Goal: Task Accomplishment & Management: Manage account settings

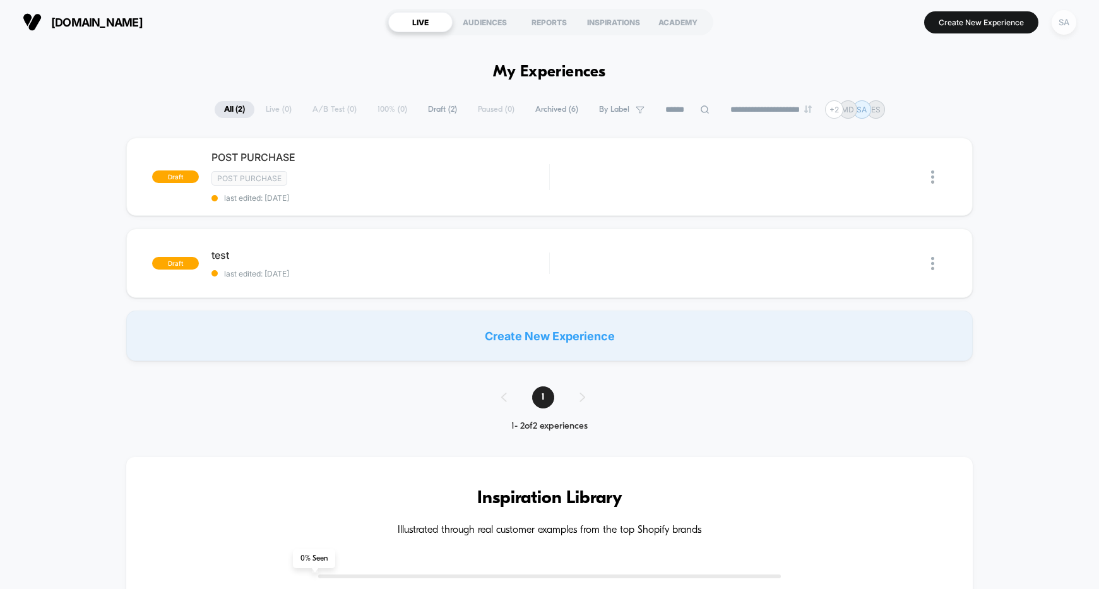
click at [1061, 21] on div "SA" at bounding box center [1063, 22] width 25 height 25
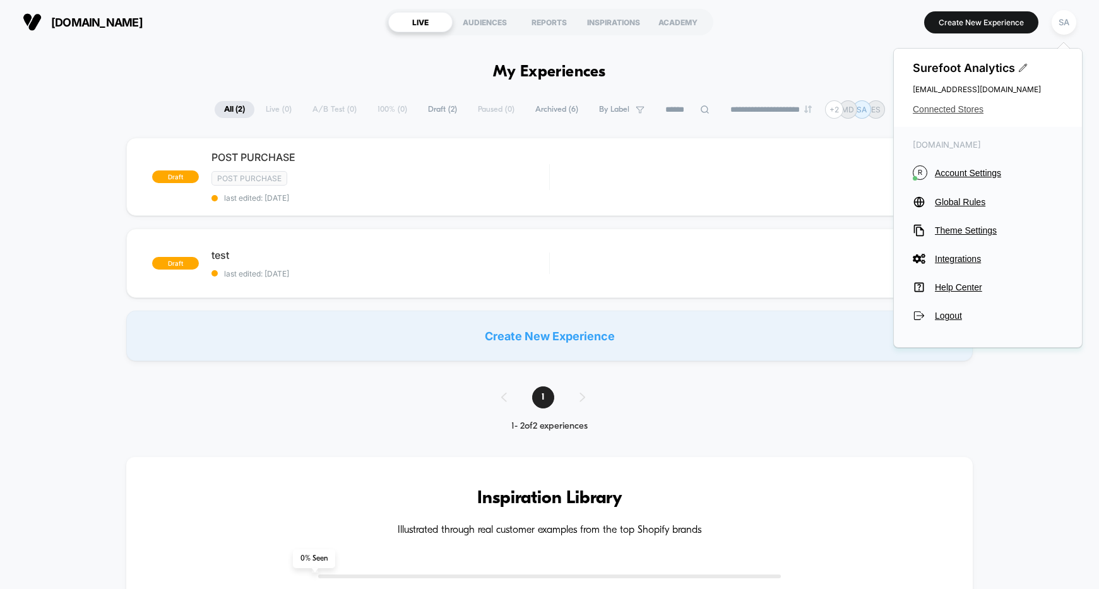
click at [981, 105] on span "Connected Stores" at bounding box center [988, 109] width 150 height 10
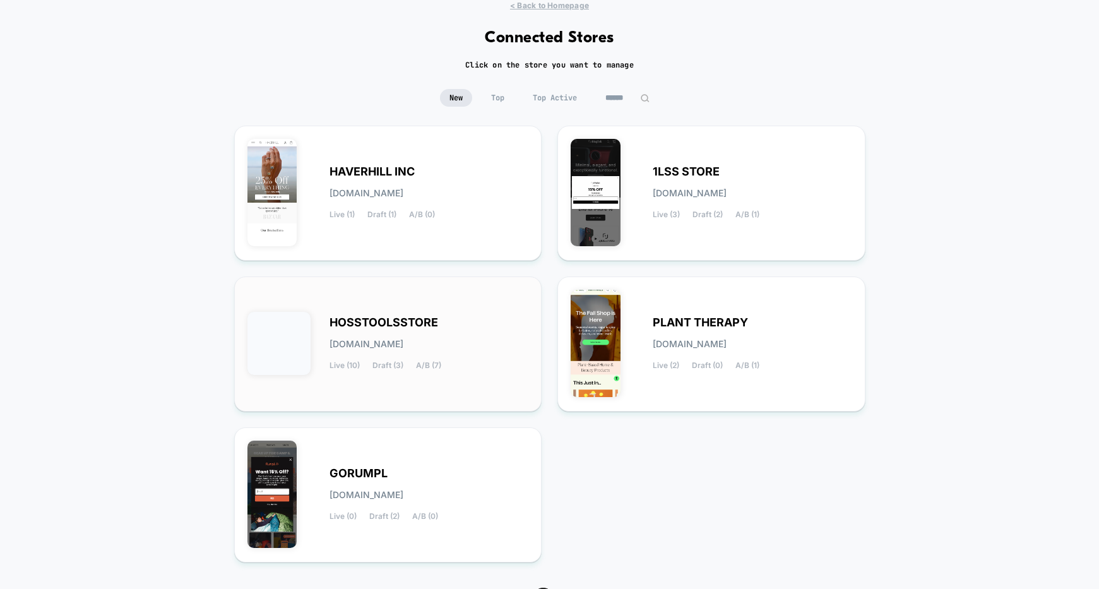
scroll to position [89, 0]
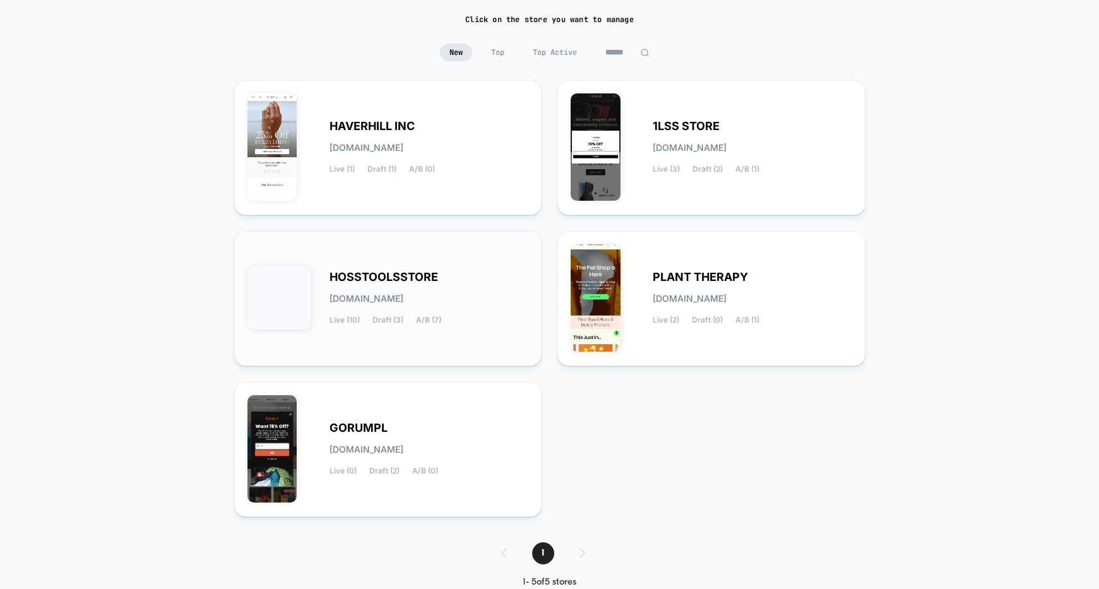
click at [401, 233] on div "HOSSTOOLSSTORE [DOMAIN_NAME] Live (10) Draft (3) A/B (7)" at bounding box center [388, 298] width 308 height 135
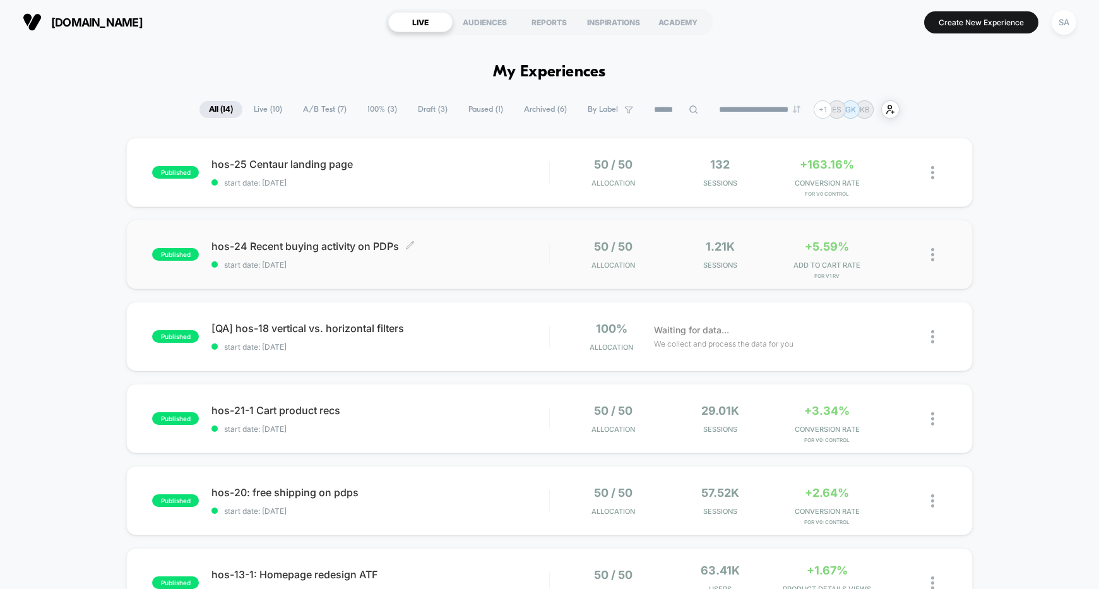
click at [334, 241] on span "hos-24 Recent buying activity on PDPs Click to edit experience details" at bounding box center [380, 246] width 338 height 13
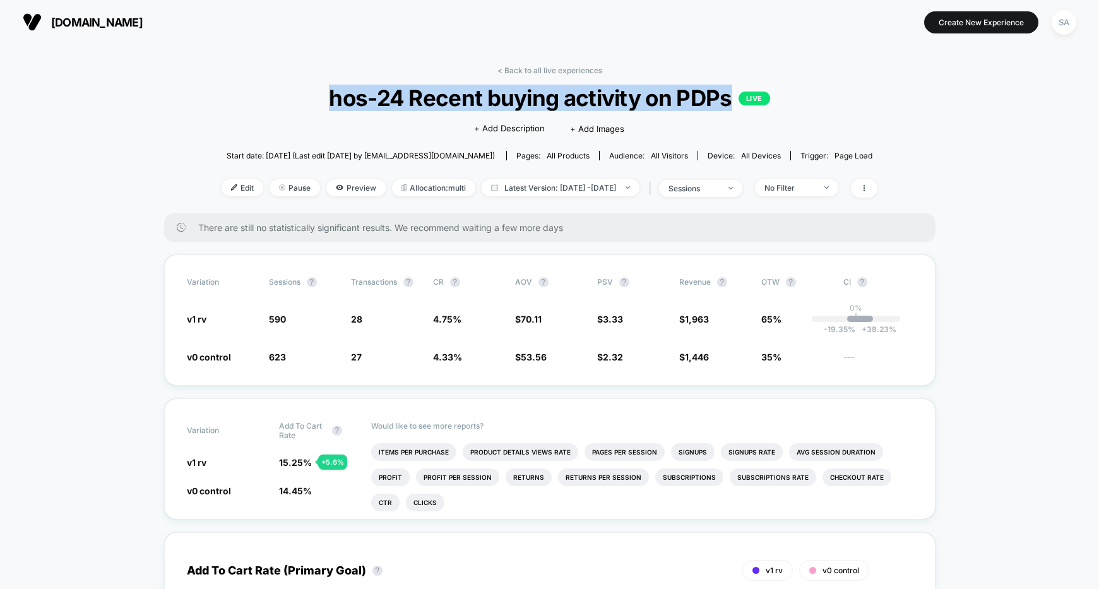
drag, startPoint x: 728, startPoint y: 100, endPoint x: 332, endPoint y: 98, distance: 396.3
click at [332, 98] on span "hos-24 Recent buying activity on PDPs LIVE" at bounding box center [549, 98] width 590 height 27
copy span "hos-24 Recent buying activity on PDPs"
click at [95, 23] on span "[DOMAIN_NAME]" at bounding box center [97, 22] width 92 height 13
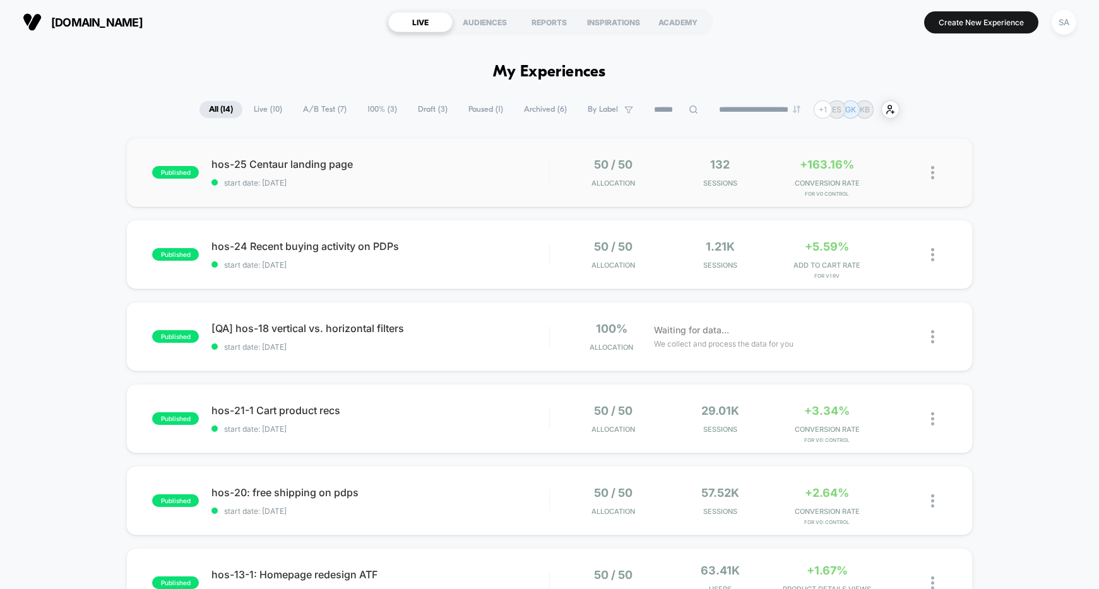
click at [931, 171] on img at bounding box center [932, 172] width 3 height 13
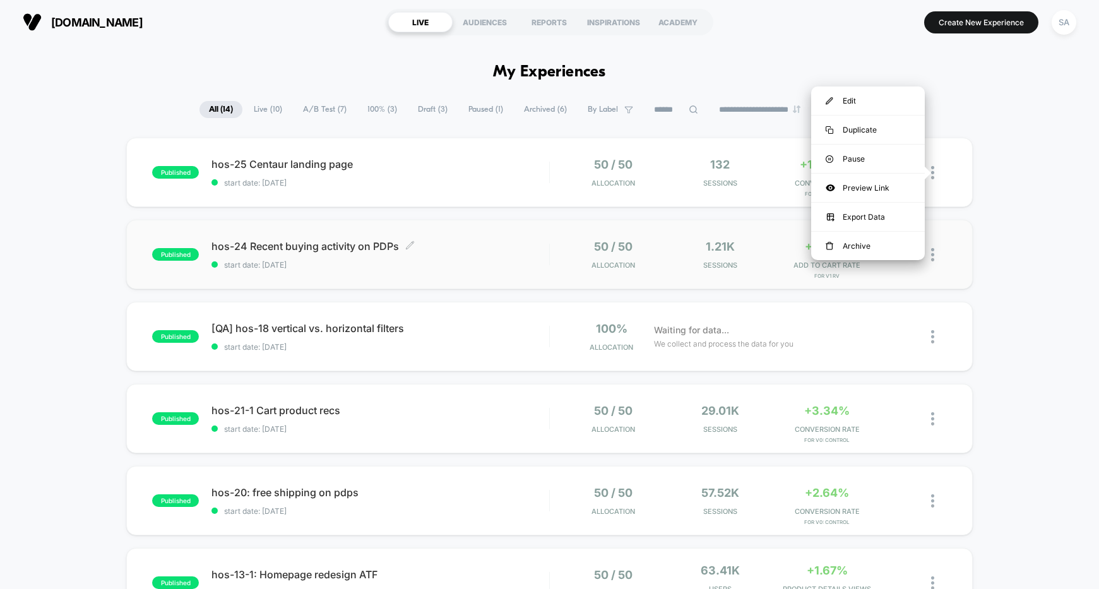
click at [334, 247] on span "hos-24 Recent buying activity on PDPs Click to edit experience details" at bounding box center [380, 246] width 338 height 13
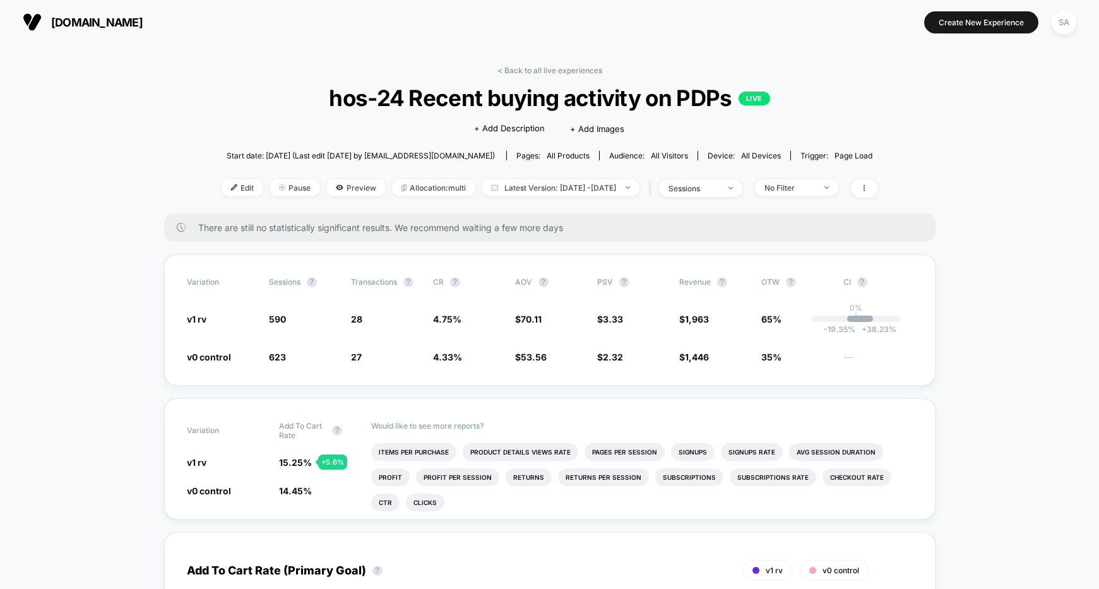
click at [55, 22] on span "[DOMAIN_NAME]" at bounding box center [97, 22] width 92 height 13
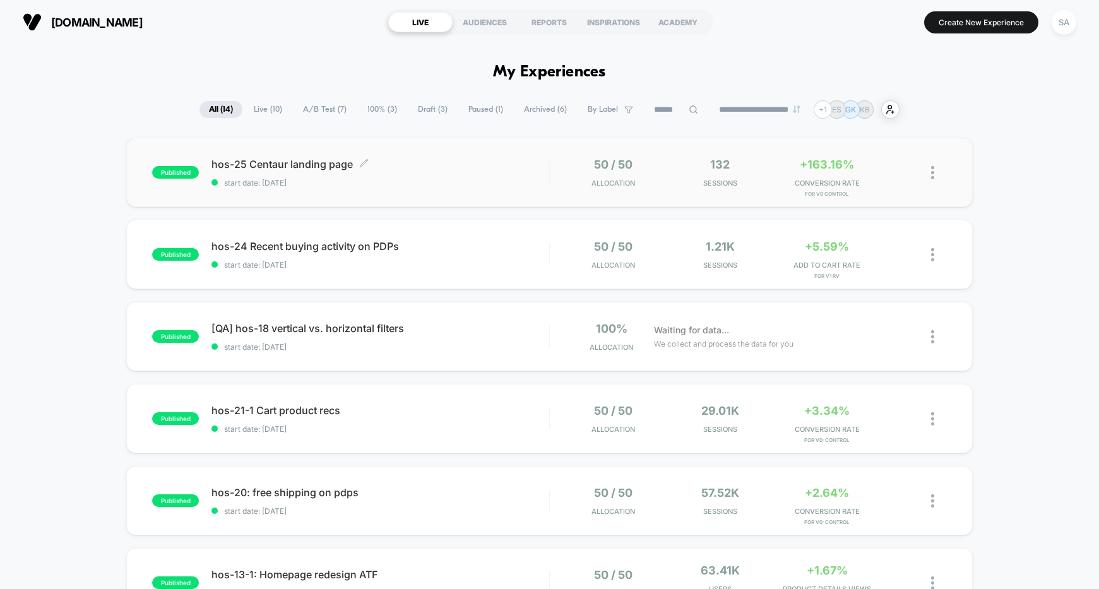
click at [308, 166] on span "hos-25 Centaur landing page Click to edit experience details" at bounding box center [380, 164] width 338 height 13
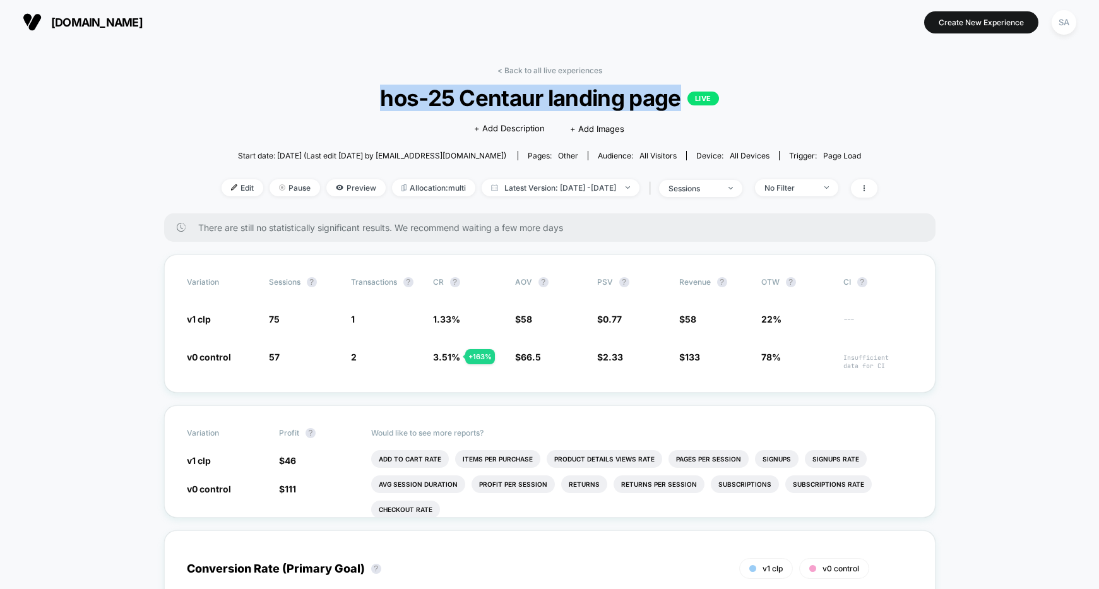
drag, startPoint x: 678, startPoint y: 99, endPoint x: 379, endPoint y: 95, distance: 299.2
click at [379, 95] on span "hos-25 Centaur landing page LIVE" at bounding box center [549, 98] width 590 height 27
copy span "hos-25 Centaur landing page"
